Goal: Obtain resource: Download file/media

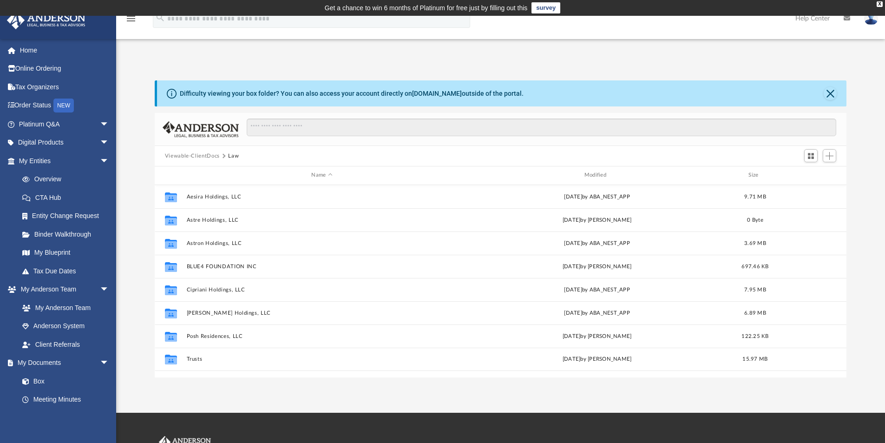
scroll to position [204, 685]
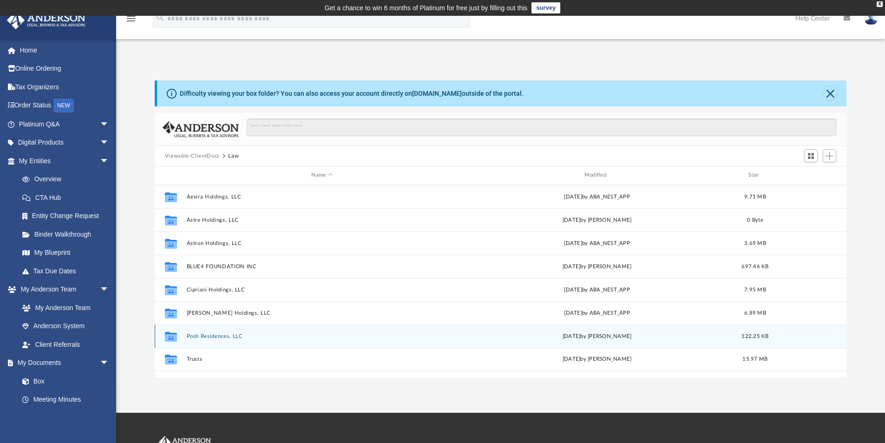
click at [204, 334] on button "Posh Residences, LLC" at bounding box center [321, 336] width 271 height 6
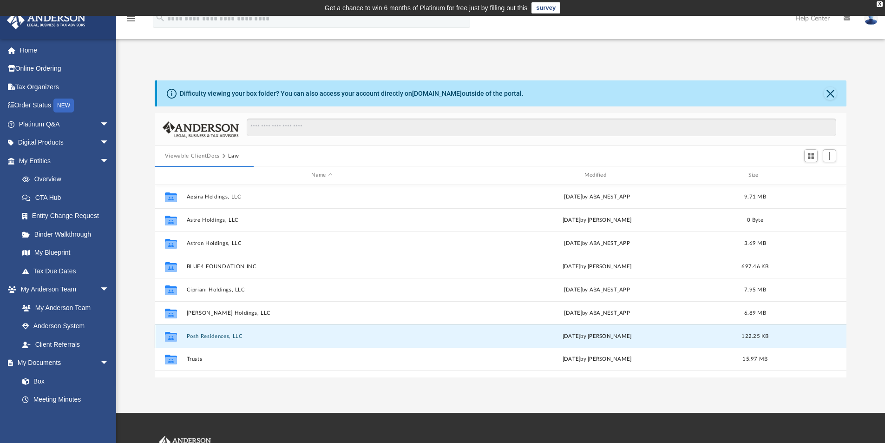
click at [204, 334] on button "Posh Residences, LLC" at bounding box center [321, 336] width 271 height 6
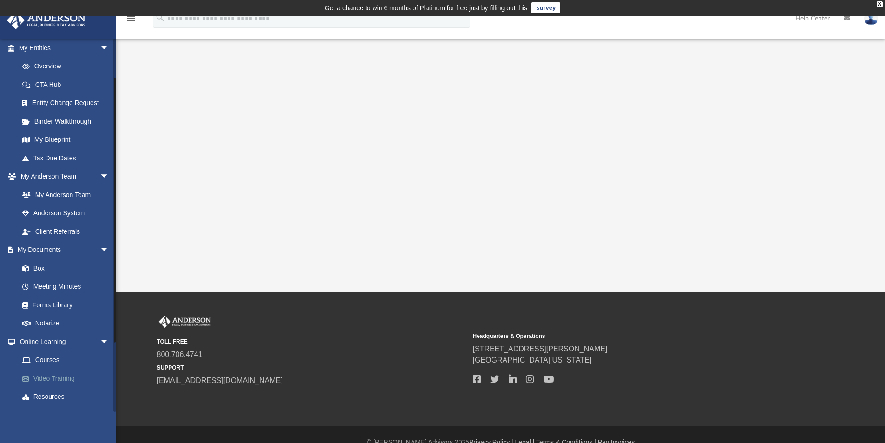
scroll to position [146, 0]
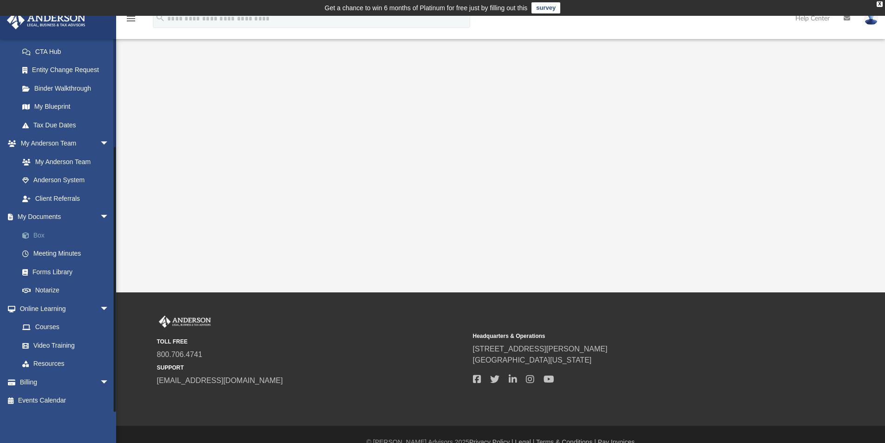
click at [36, 233] on link "Box" at bounding box center [68, 235] width 110 height 19
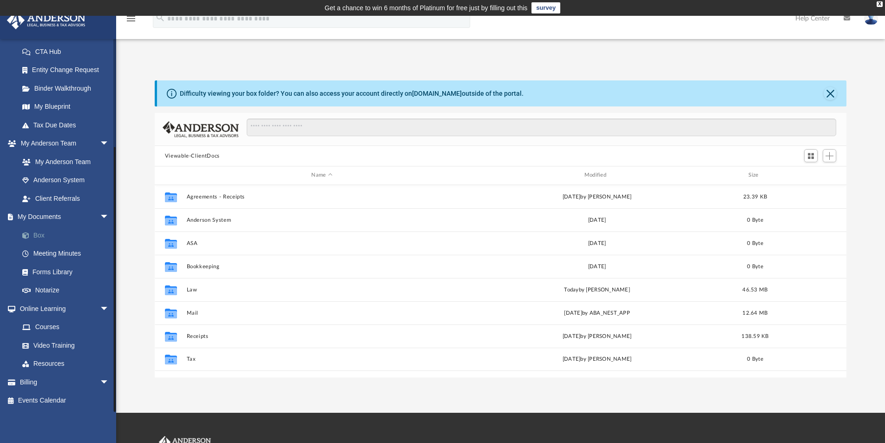
scroll to position [204, 685]
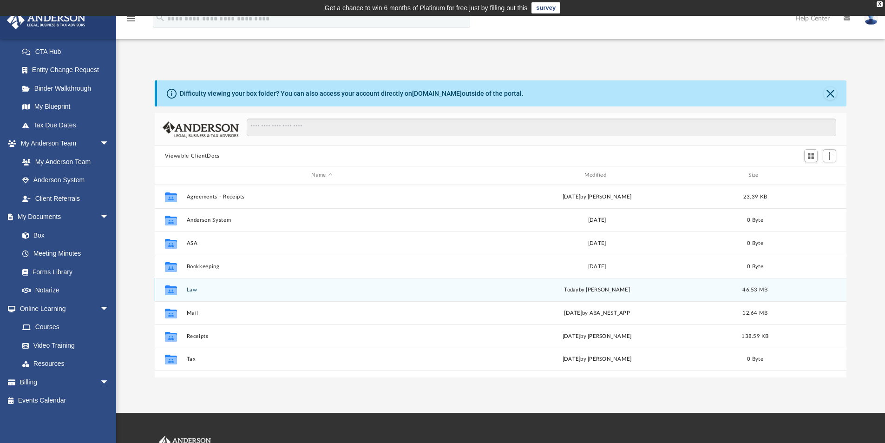
click at [192, 288] on button "Law" at bounding box center [321, 290] width 271 height 6
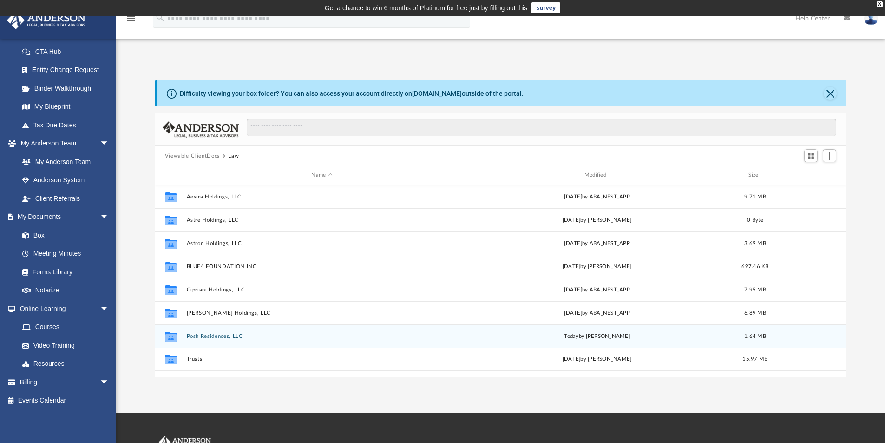
click at [211, 335] on button "Posh Residences, LLC" at bounding box center [321, 336] width 271 height 6
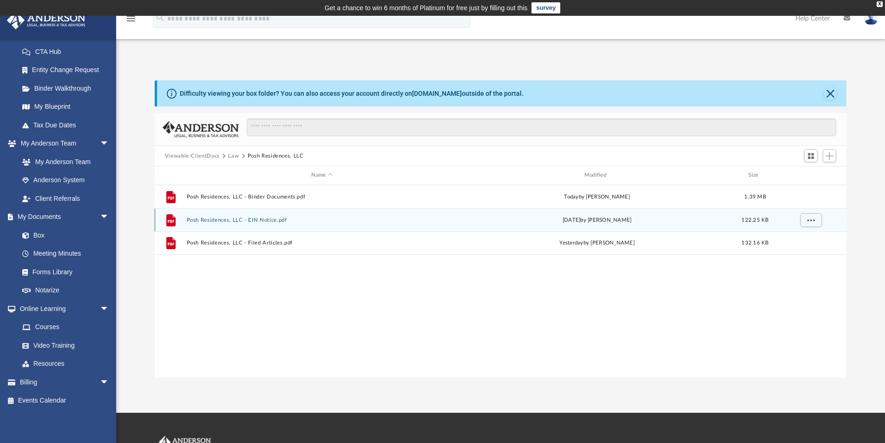
click at [260, 217] on button "Posh Residences, LLC - EIN Notice.pdf" at bounding box center [321, 220] width 271 height 6
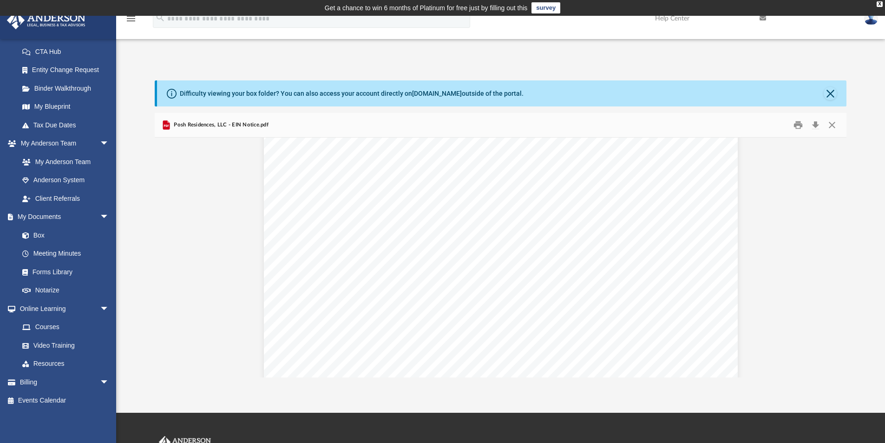
scroll to position [651, 0]
click at [827, 92] on button "Close" at bounding box center [830, 93] width 13 height 13
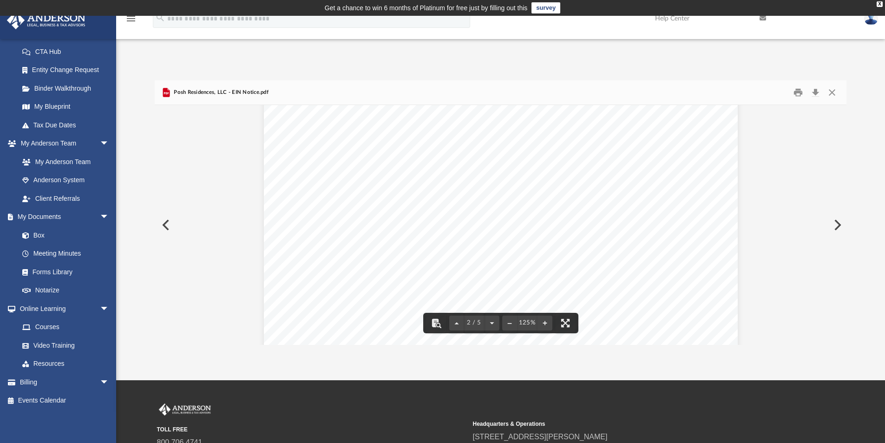
click at [160, 226] on button "Preview" at bounding box center [165, 225] width 20 height 26
drag, startPoint x: 845, startPoint y: 219, endPoint x: 838, endPoint y: 170, distance: 49.7
click at [838, 170] on div "Operating Agreement of Posh Residences, LLC Page 16 of 42 (a) No Fraudulent Tra…" at bounding box center [501, 225] width 692 height 240
drag, startPoint x: 845, startPoint y: 218, endPoint x: 847, endPoint y: 224, distance: 5.4
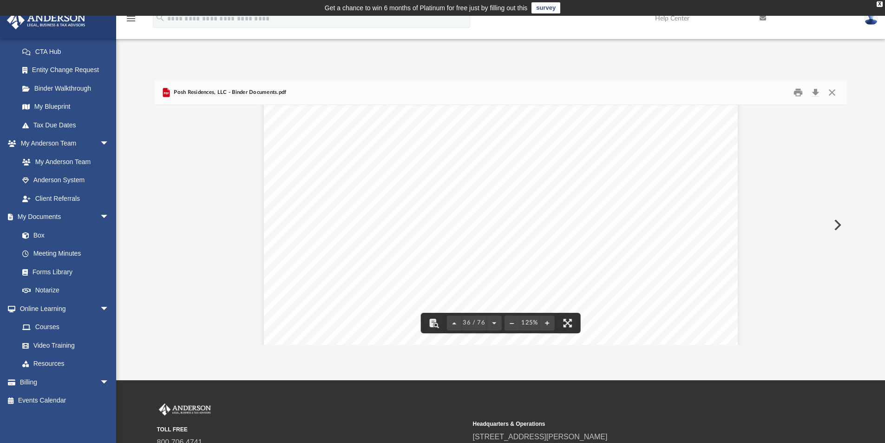
click at [847, 224] on div "Difficulty viewing your box folder? You can also access your account directly o…" at bounding box center [500, 212] width 769 height 264
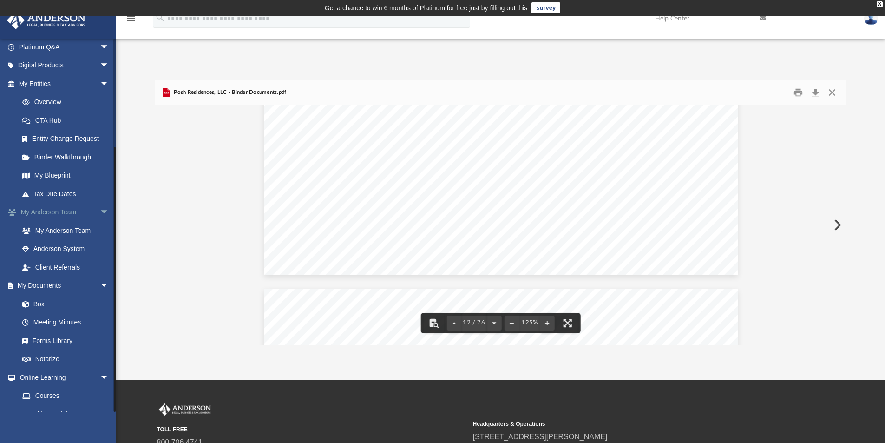
scroll to position [0, 0]
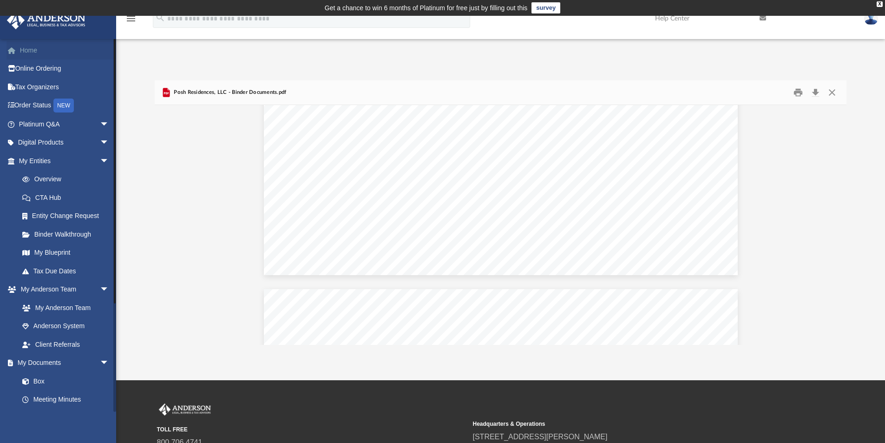
click at [30, 49] on link "Home" at bounding box center [65, 50] width 117 height 19
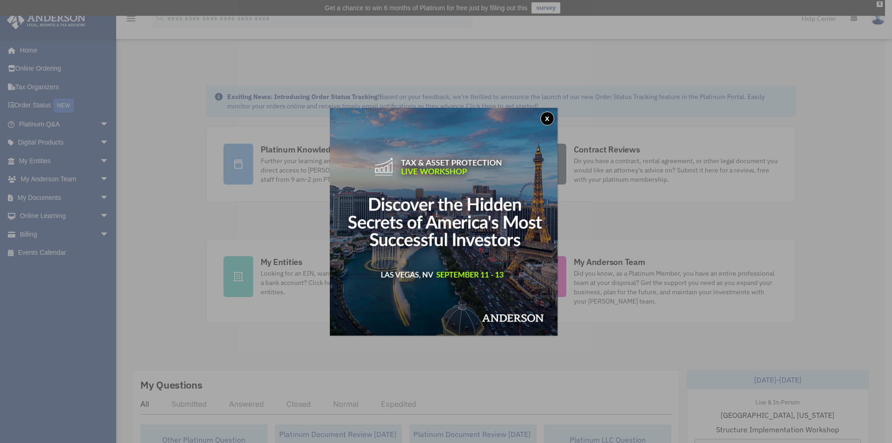
click at [548, 118] on button "x" at bounding box center [547, 119] width 14 height 14
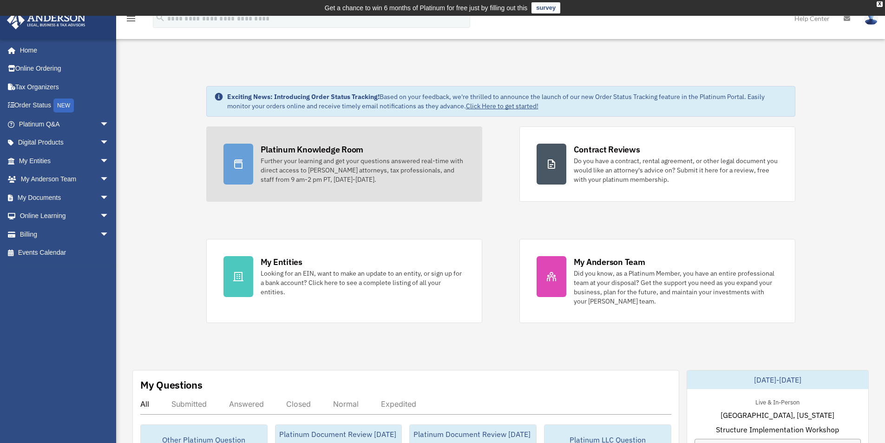
click at [304, 146] on div "Platinum Knowledge Room" at bounding box center [312, 150] width 103 height 12
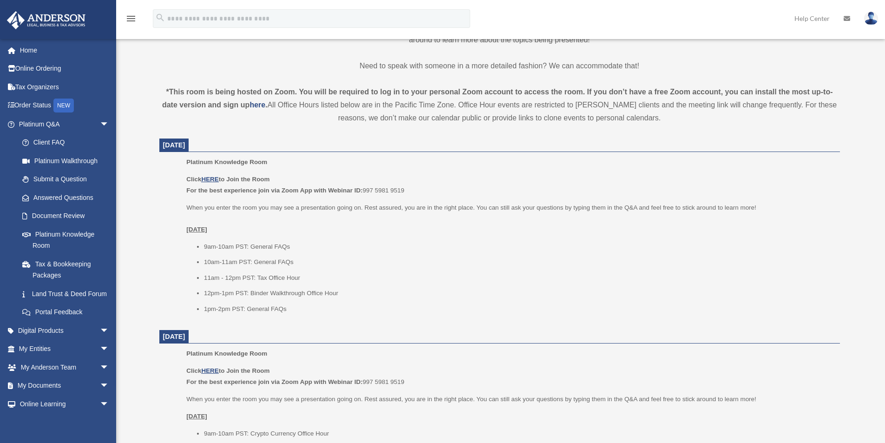
scroll to position [292, 0]
click at [211, 177] on u "HERE" at bounding box center [209, 177] width 17 height 7
